Goal: Find specific page/section: Find specific page/section

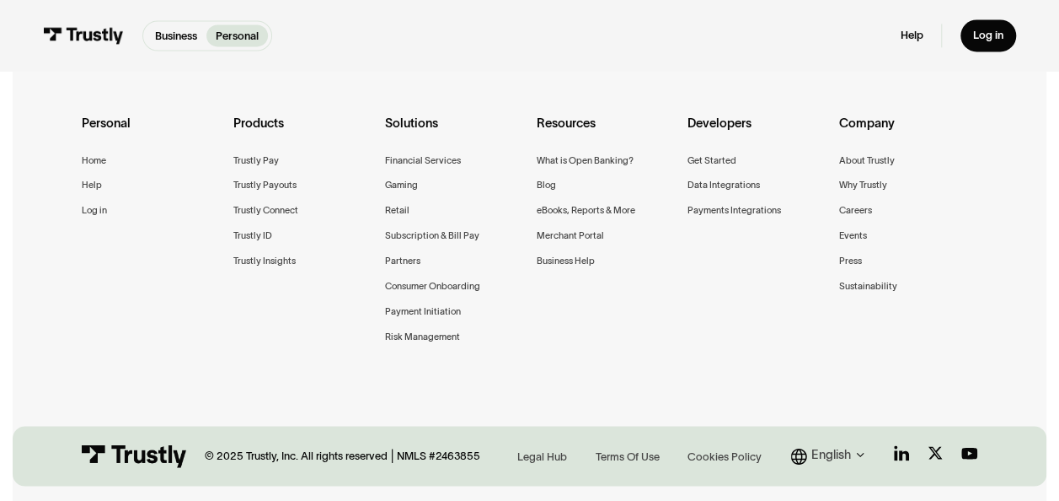
scroll to position [1305, 0]
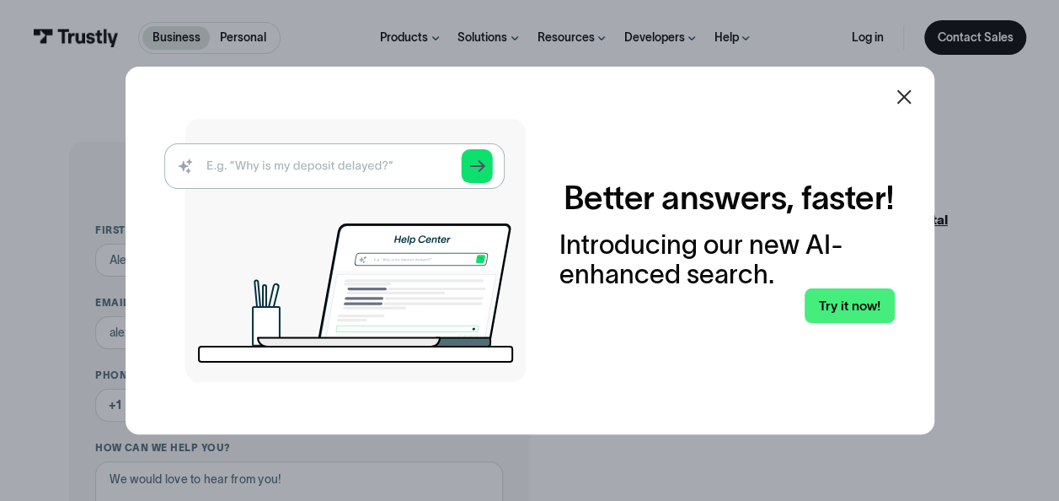
click at [903, 88] on icon at bounding box center [904, 97] width 20 height 20
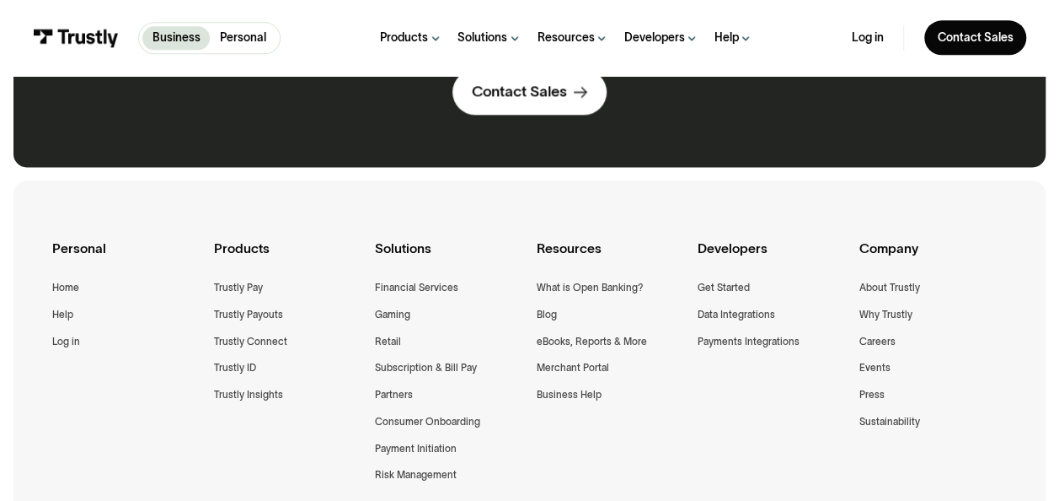
scroll to position [1096, 0]
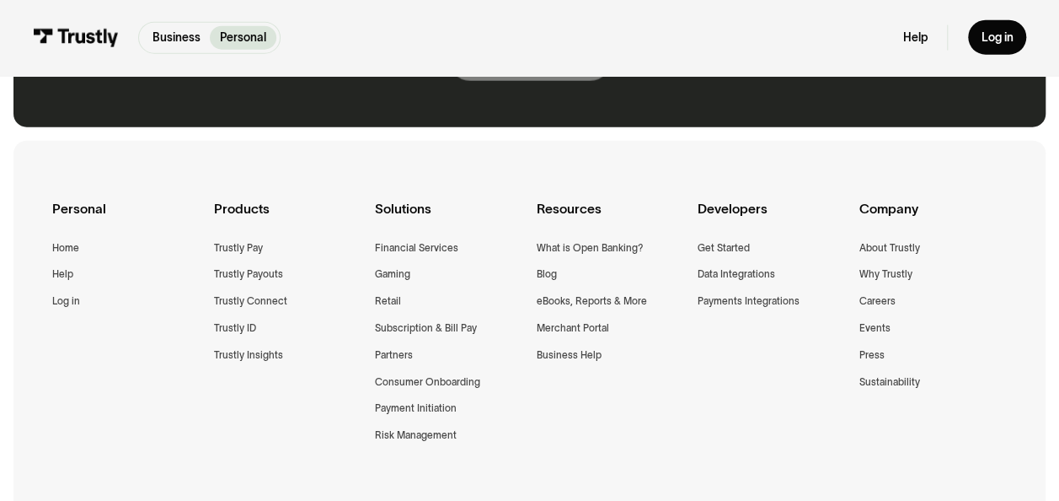
scroll to position [2192, 0]
